Goal: Task Accomplishment & Management: Manage account settings

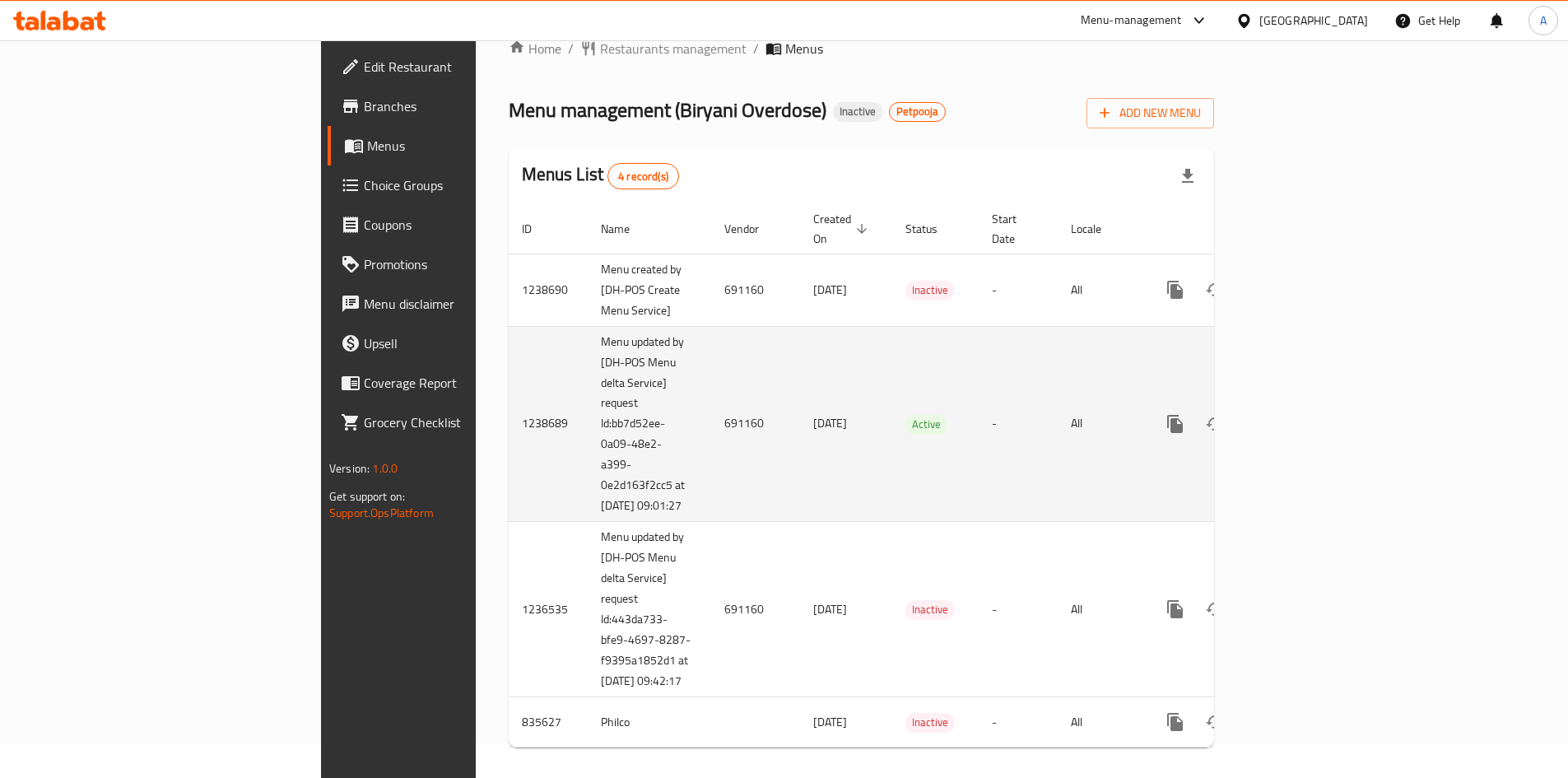
scroll to position [52, 0]
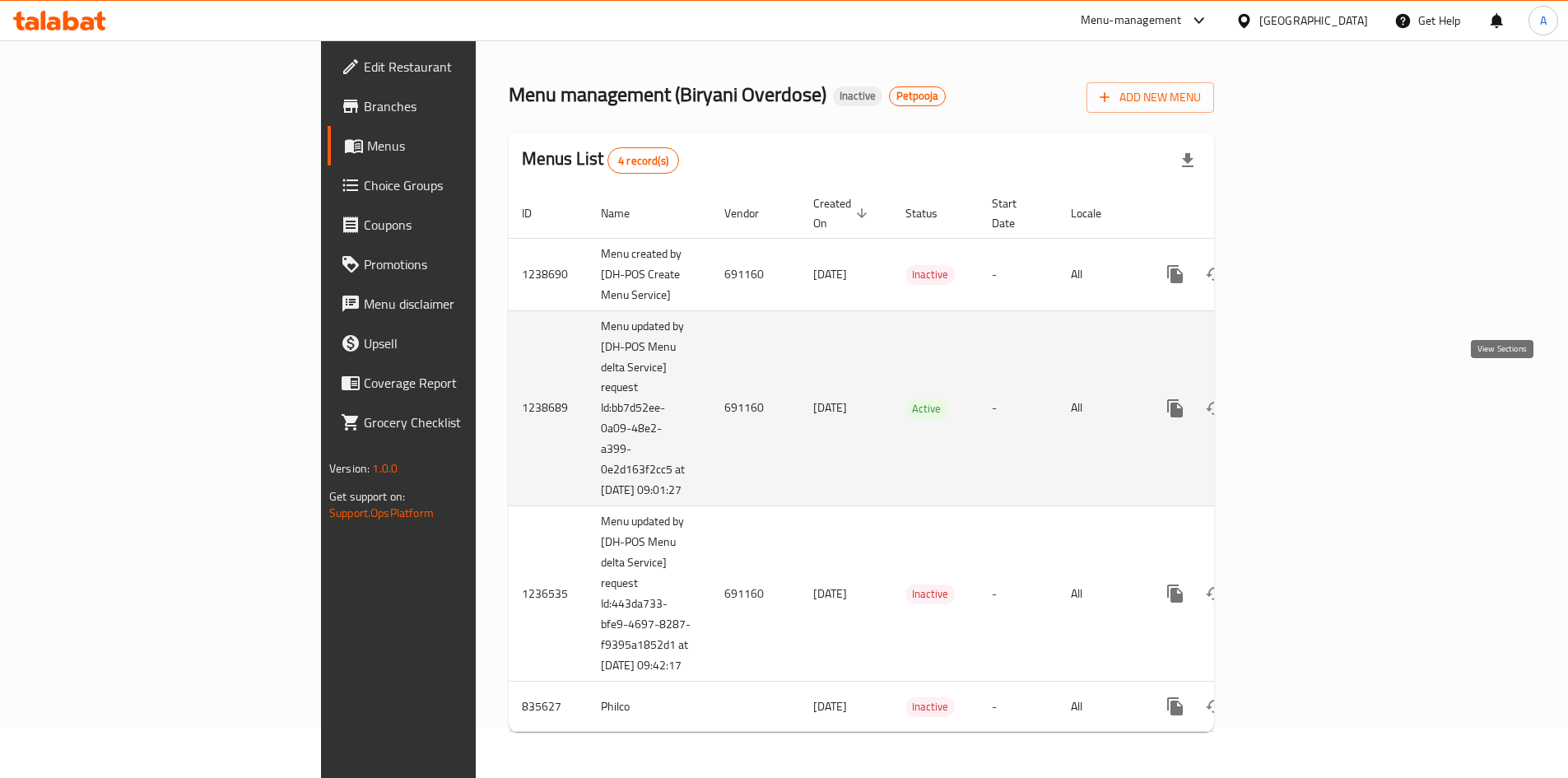
click at [1304, 399] on icon "enhanced table" at bounding box center [1293, 408] width 19 height 19
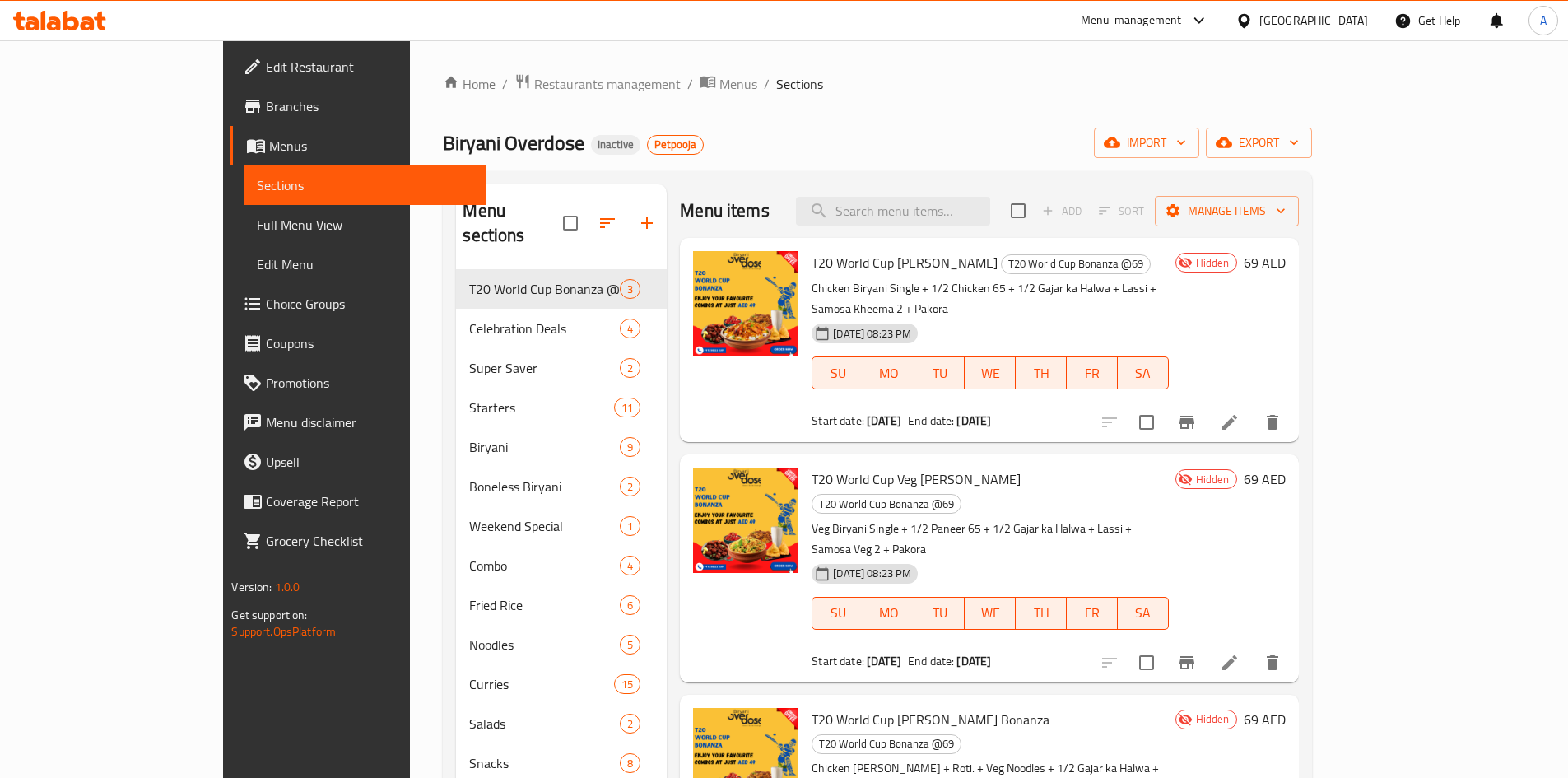
click at [705, 146] on div "Biryani Overdose Inactive Petpooja import export" at bounding box center [876, 142] width 868 height 30
click at [266, 109] on span "Branches" at bounding box center [369, 106] width 206 height 19
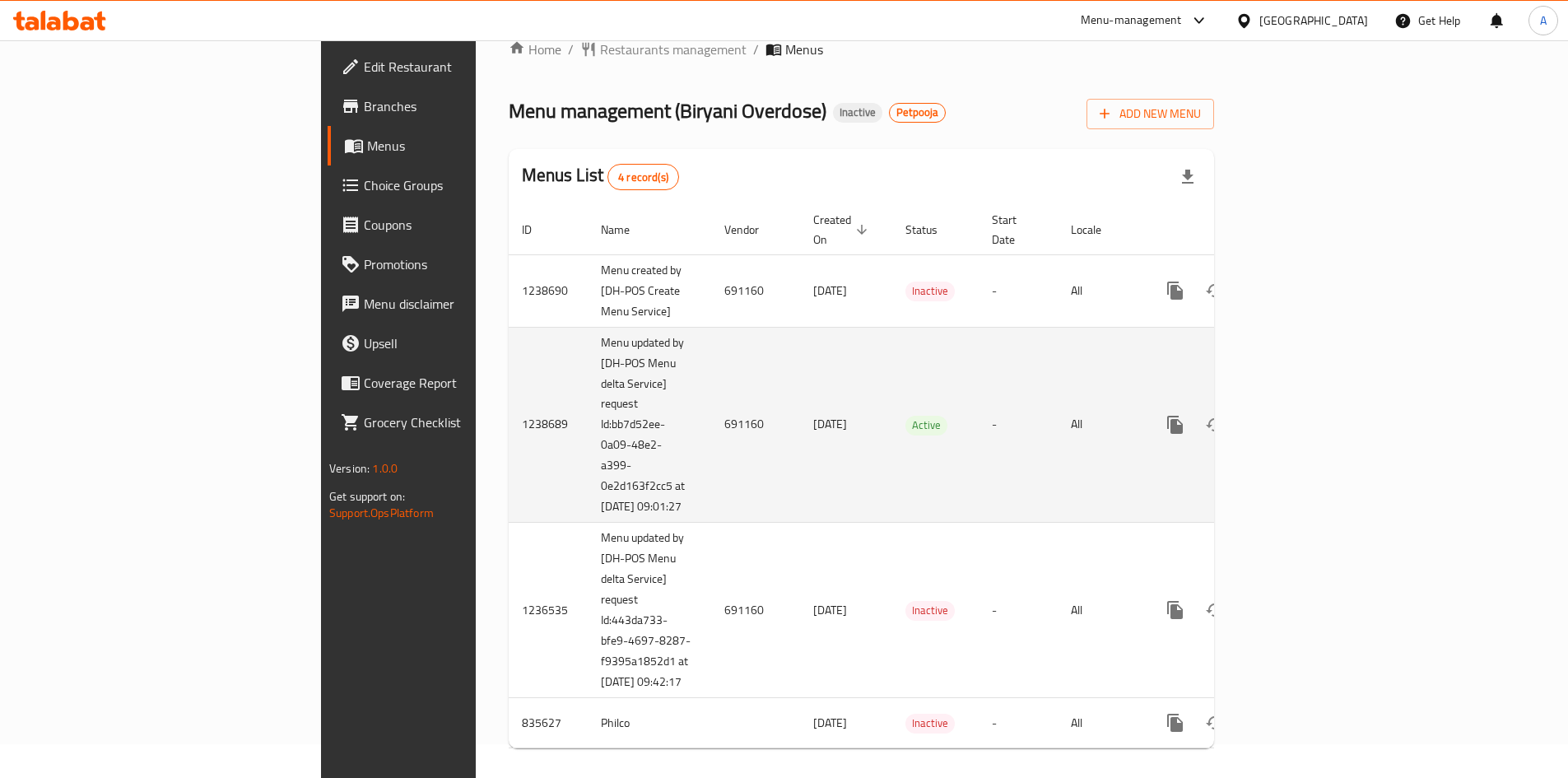
scroll to position [52, 0]
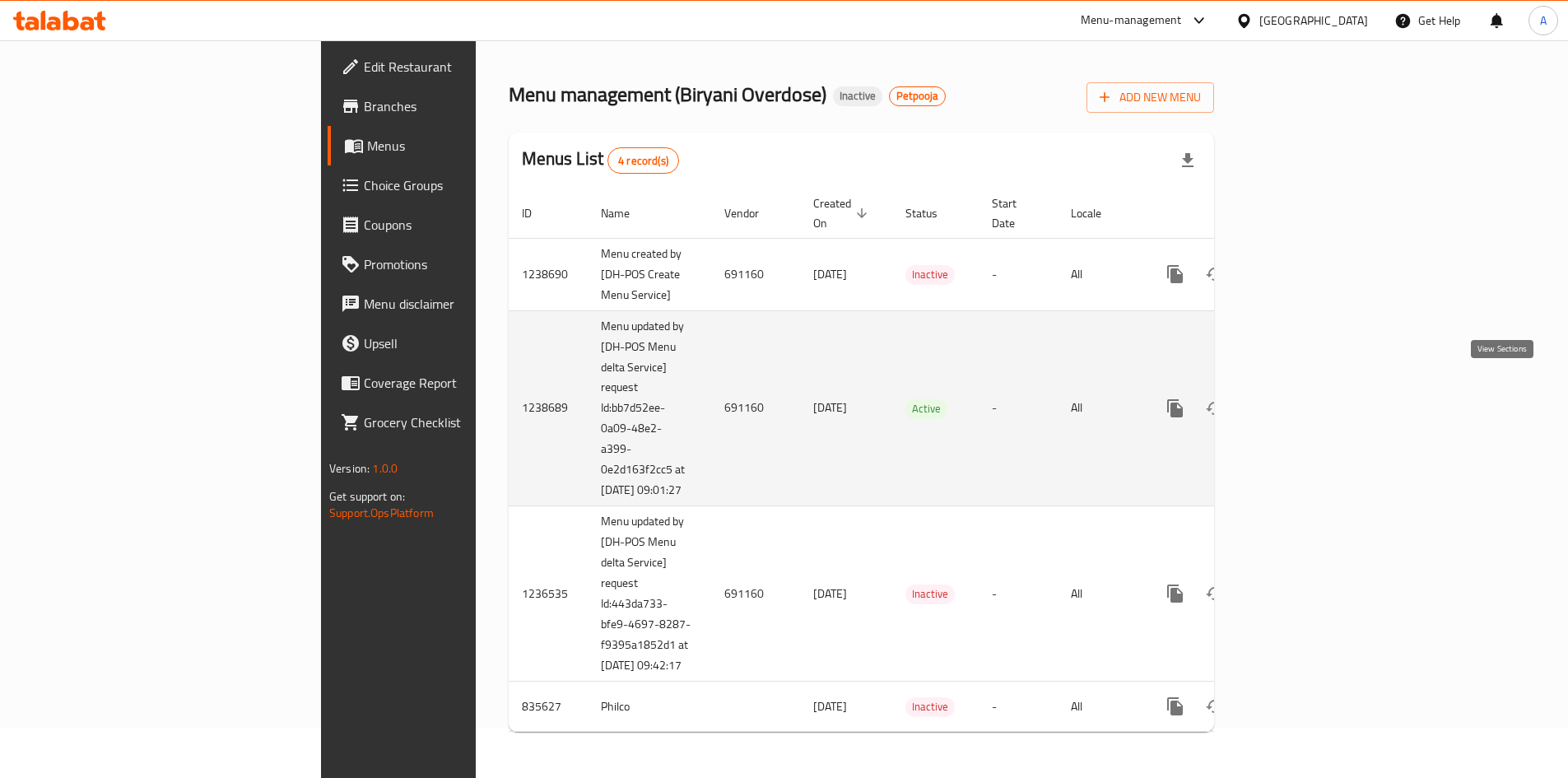
click at [1304, 399] on icon "enhanced table" at bounding box center [1293, 408] width 19 height 19
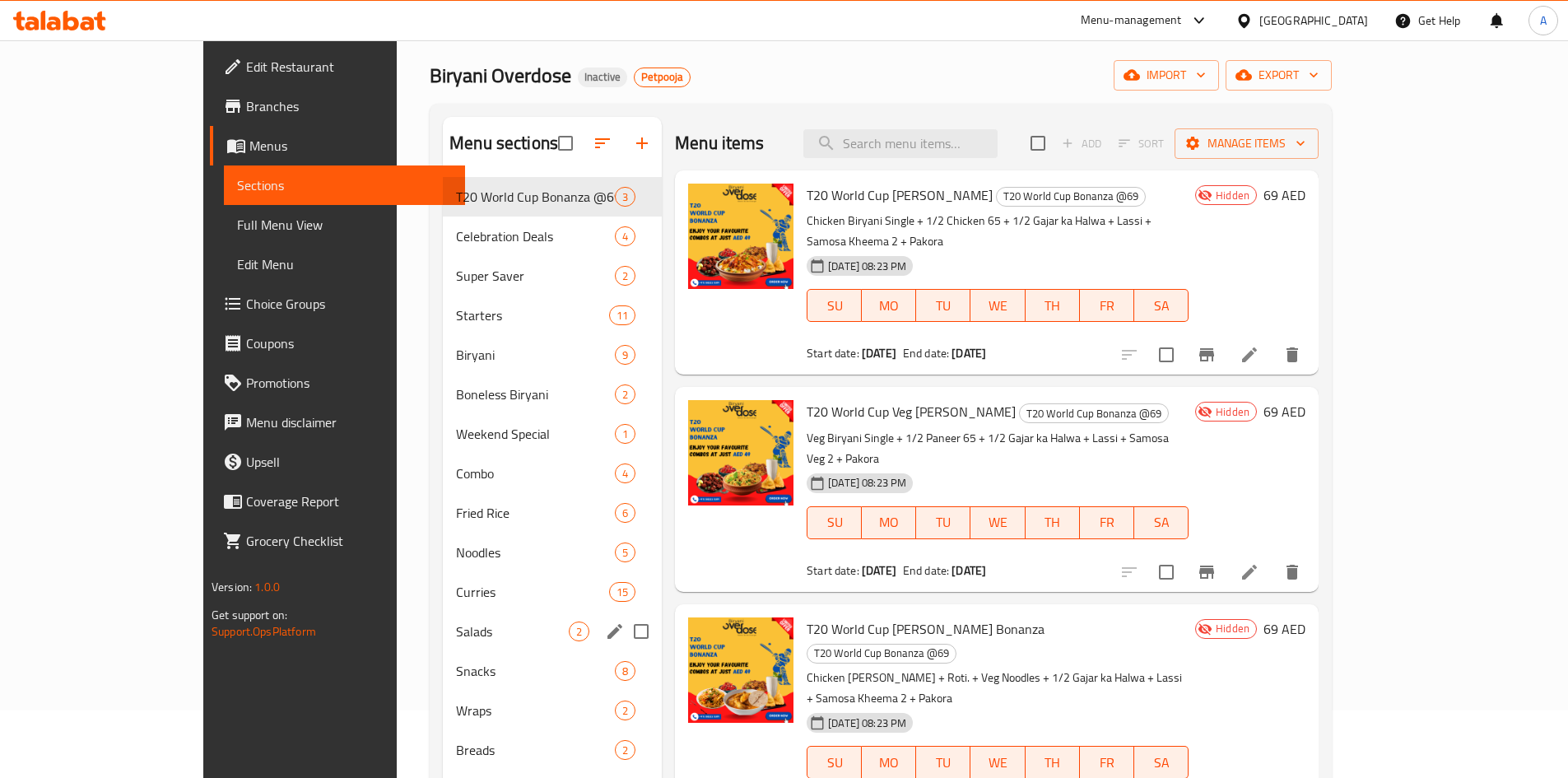
scroll to position [66, 0]
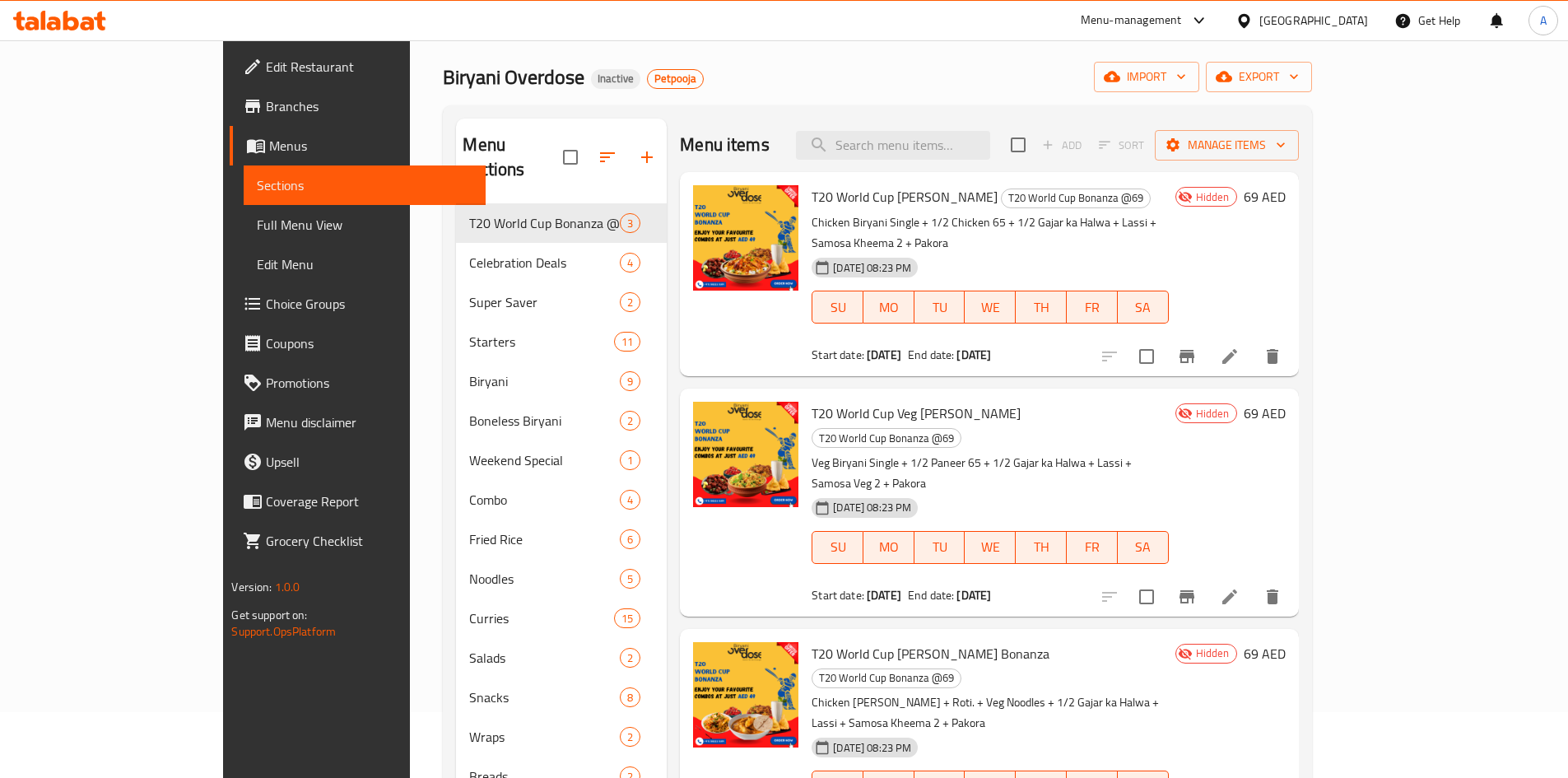
click at [257, 226] on span "Full Menu View" at bounding box center [364, 224] width 214 height 19
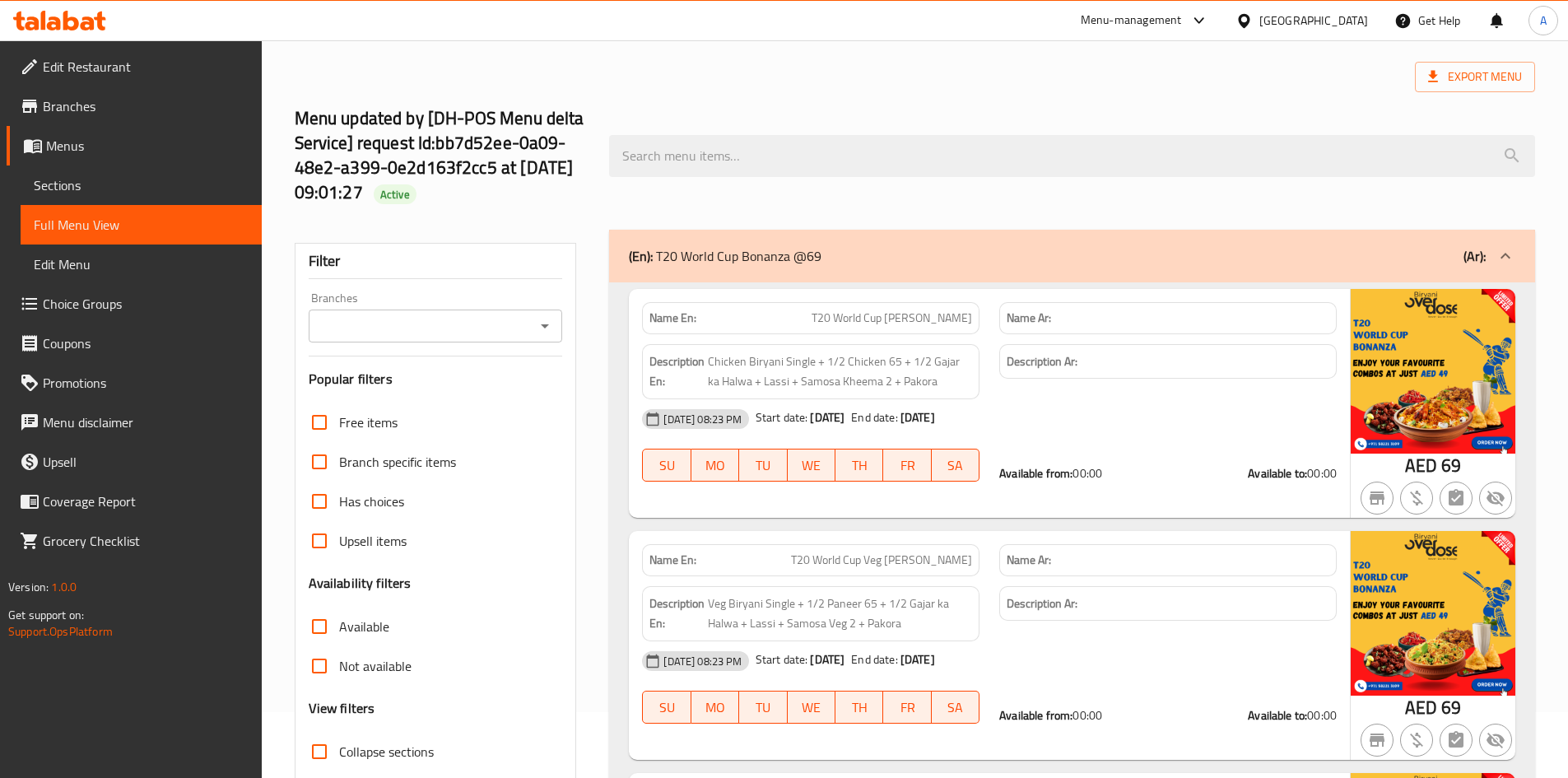
click at [62, 139] on span "Menus" at bounding box center [147, 146] width 203 height 19
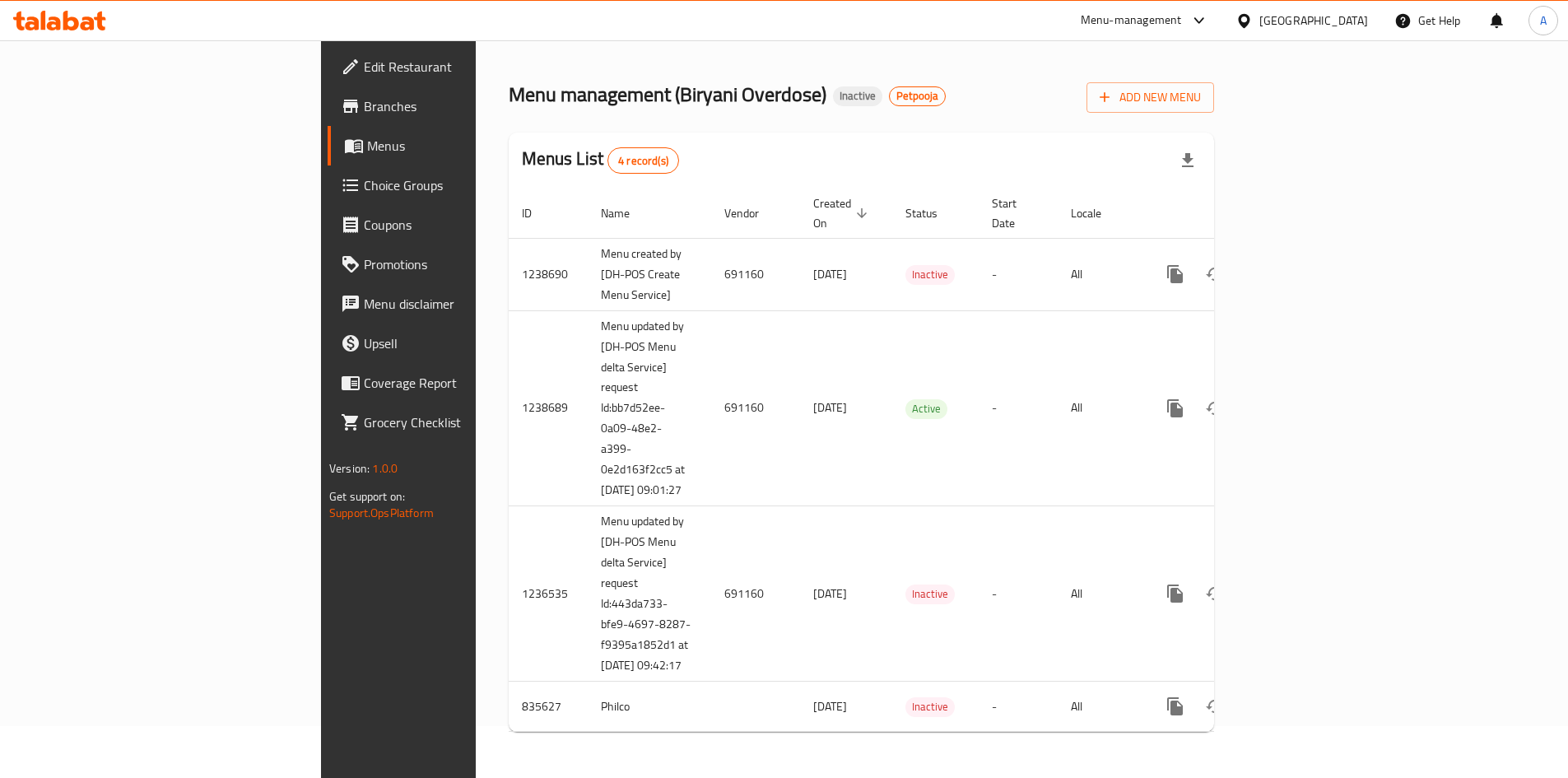
scroll to position [54, 0]
